Goal: Communication & Community: Answer question/provide support

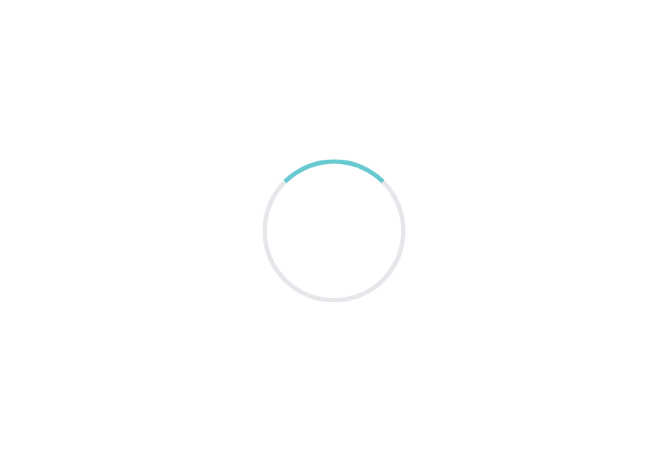
scroll to position [56, 0]
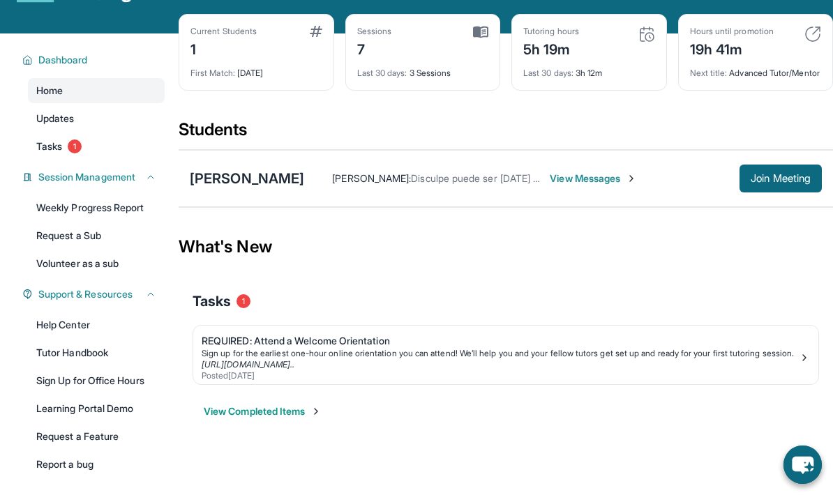
click at [777, 183] on span "Join Meeting" at bounding box center [781, 178] width 60 height 8
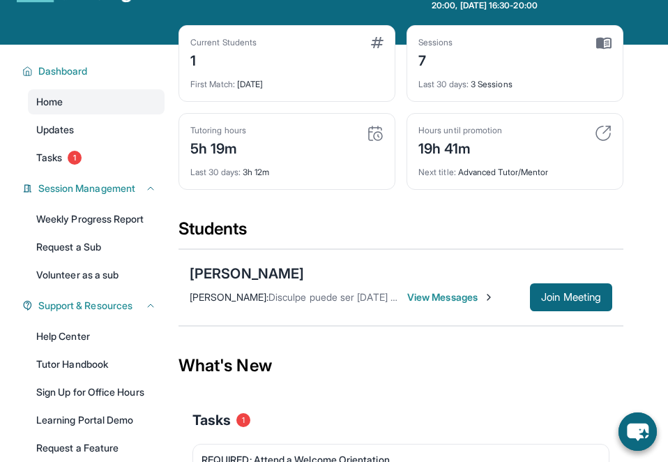
scroll to position [0, 0]
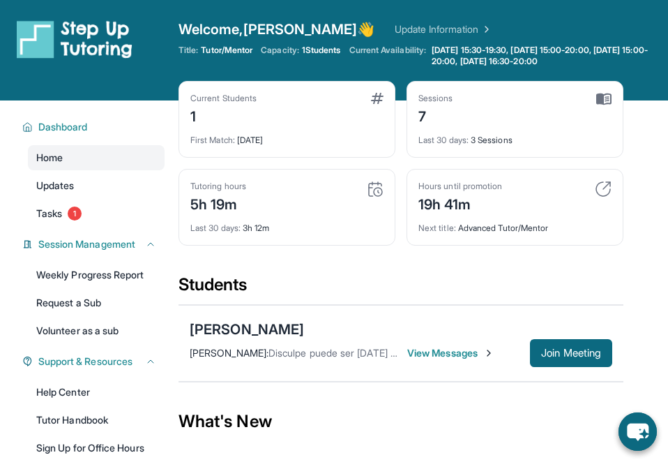
click at [466, 353] on span "View Messages" at bounding box center [451, 353] width 87 height 14
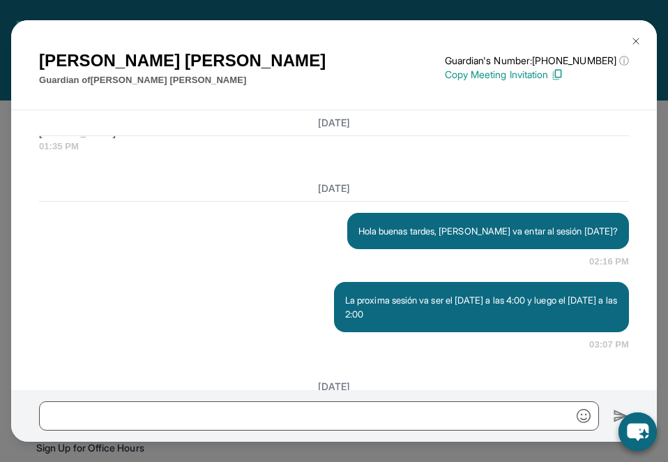
scroll to position [13, 0]
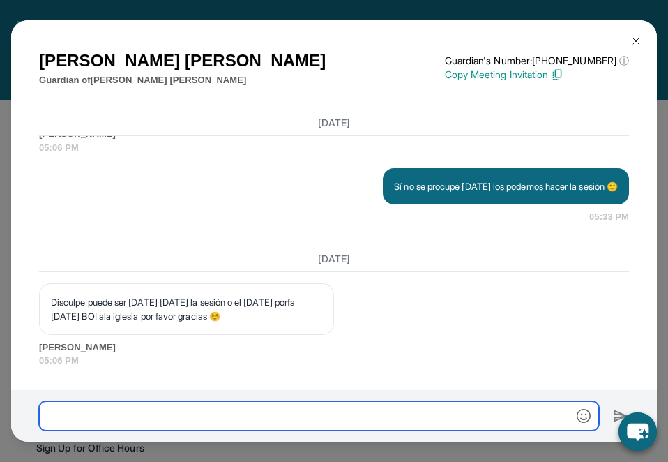
click at [486, 424] on input "text" at bounding box center [319, 415] width 560 height 29
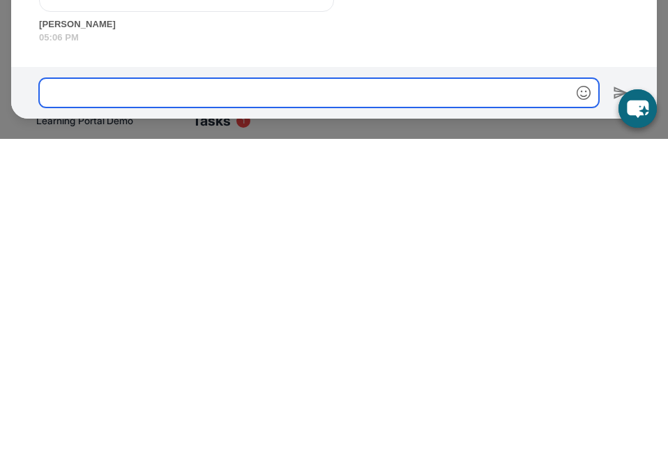
scroll to position [15228, 0]
type input "*"
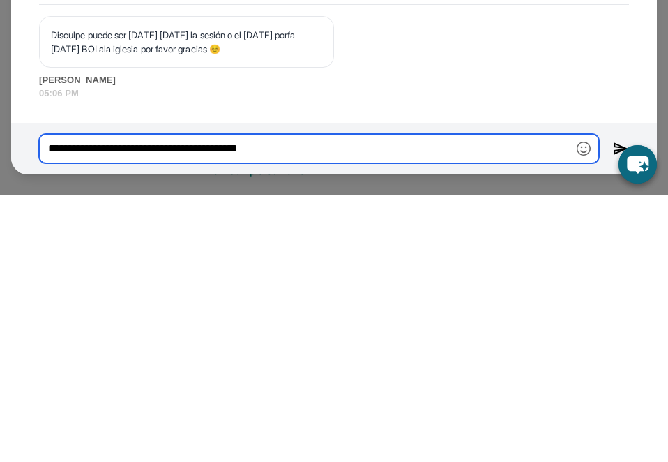
scroll to position [176, 0]
type input "**********"
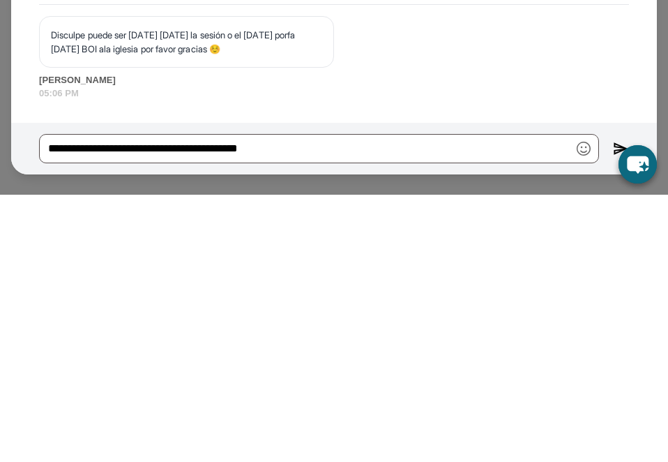
click at [620, 412] on icon "chat-button" at bounding box center [638, 431] width 38 height 38
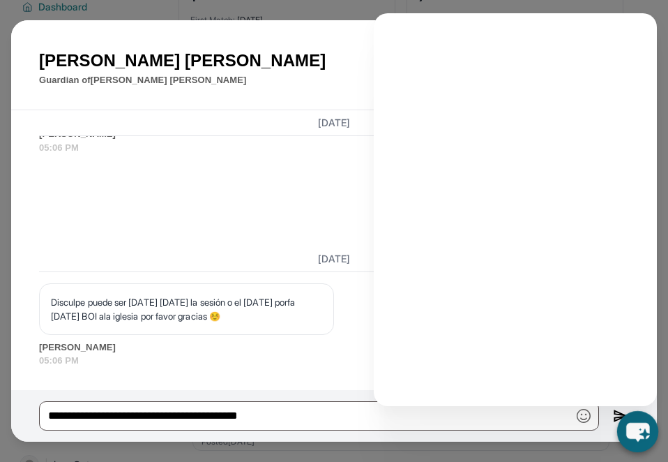
click at [334, 368] on div "Today Disculpe puede ser mañana viernes la sesión o el sábado porfa hoy BOI ala…" at bounding box center [334, 306] width 590 height 121
click at [629, 441] on icon "chat-button" at bounding box center [638, 432] width 22 height 17
click at [641, 452] on icon "chat-button" at bounding box center [638, 431] width 41 height 41
click at [636, 442] on icon "chat-button" at bounding box center [638, 432] width 23 height 19
click at [632, 441] on icon "chat-button" at bounding box center [638, 432] width 22 height 17
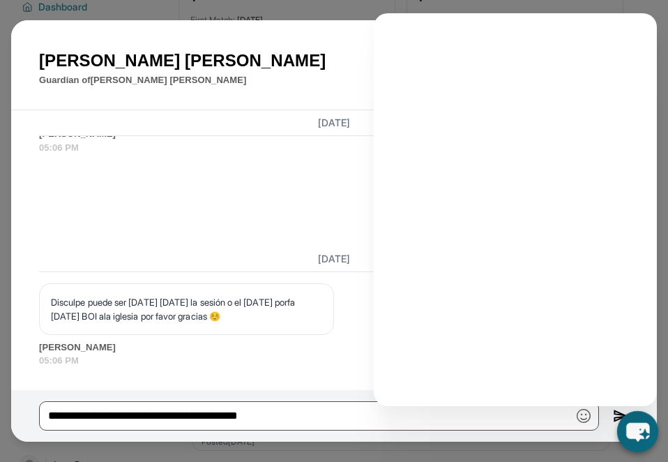
click at [637, 442] on icon "chat-button" at bounding box center [638, 432] width 23 height 19
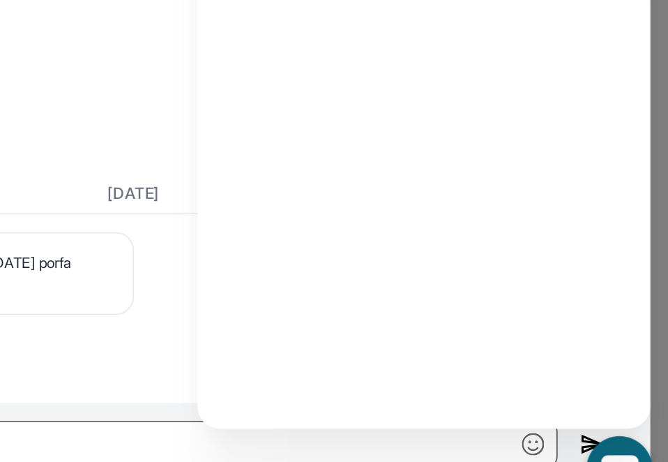
scroll to position [175, 0]
click at [71, 168] on div "Sí no se procupe mañana los podemos hacer la sesión 🙂 05:33 PM" at bounding box center [334, 196] width 590 height 56
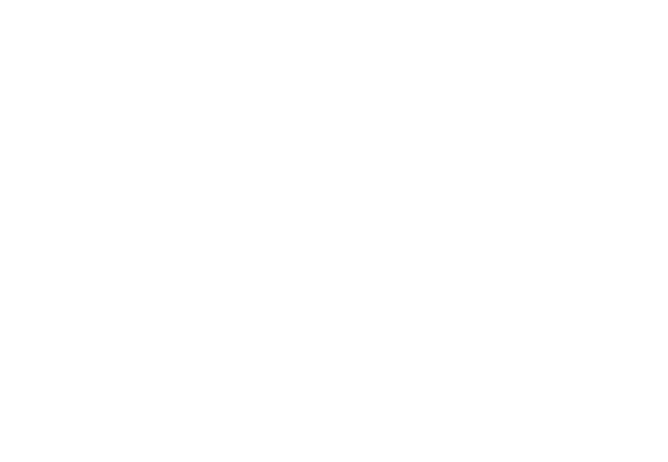
scroll to position [120, 0]
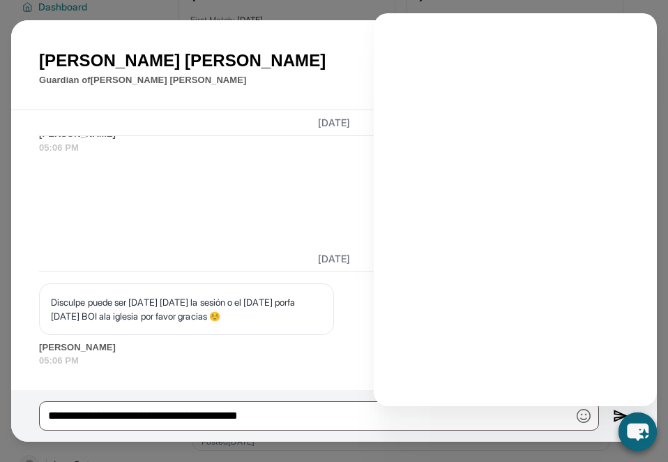
click at [606, 442] on div "**********" at bounding box center [334, 416] width 646 height 52
click at [636, 441] on icon "chat-button" at bounding box center [638, 432] width 22 height 17
click at [640, 442] on icon "chat-button" at bounding box center [638, 432] width 23 height 19
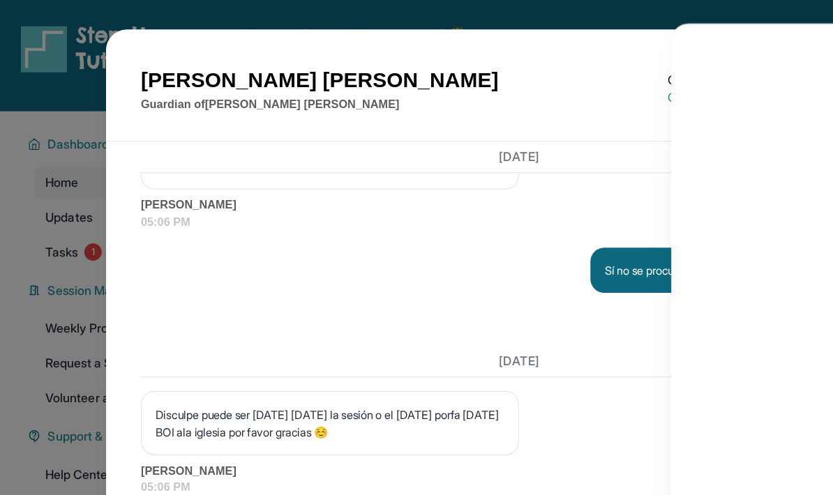
scroll to position [15011, 0]
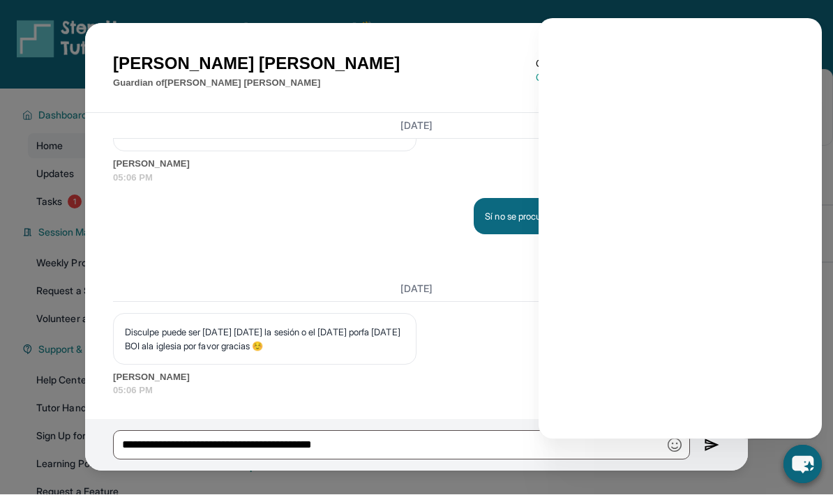
click at [705, 454] on img at bounding box center [712, 446] width 16 height 17
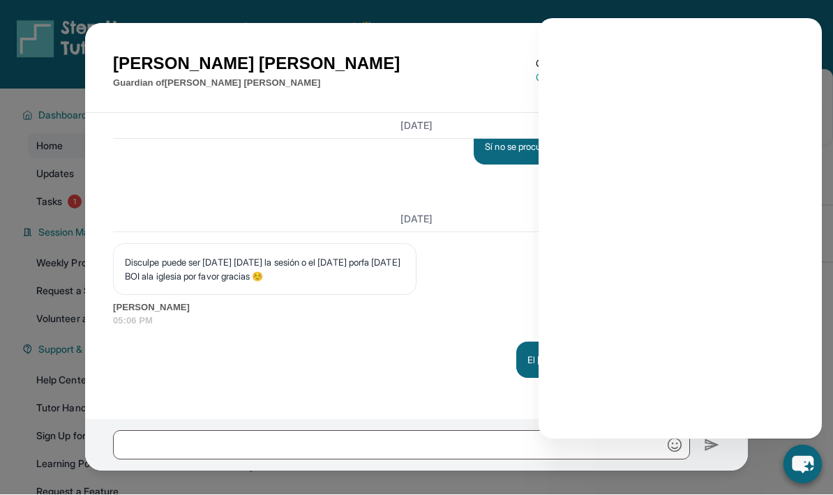
scroll to position [10, 0]
click at [793, 13] on div "Reyna Aguilar Guardian of Darwin Aguirre Aguilar Guardian's Number: +1877959948…" at bounding box center [416, 247] width 833 height 495
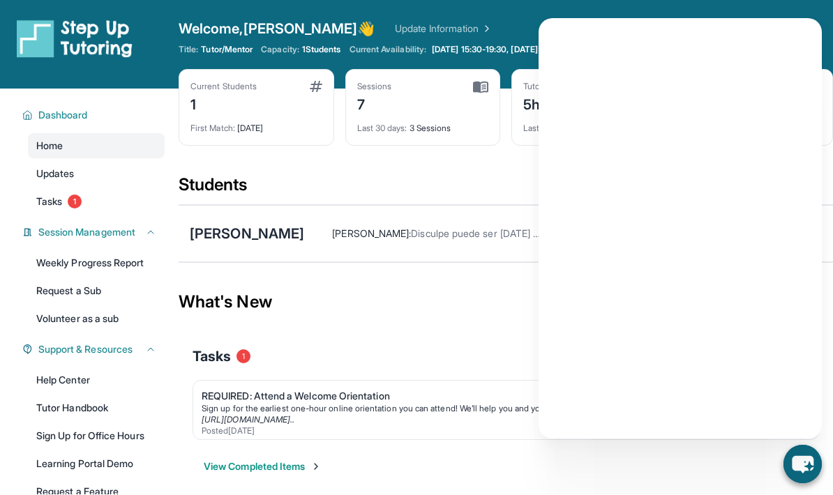
click at [52, 221] on div "Session Management" at bounding box center [89, 233] width 151 height 25
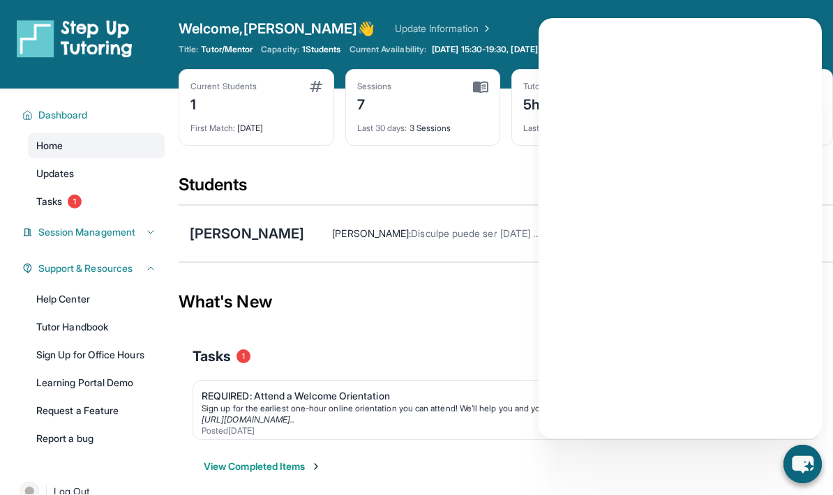
click at [43, 229] on span "Session Management" at bounding box center [86, 233] width 97 height 14
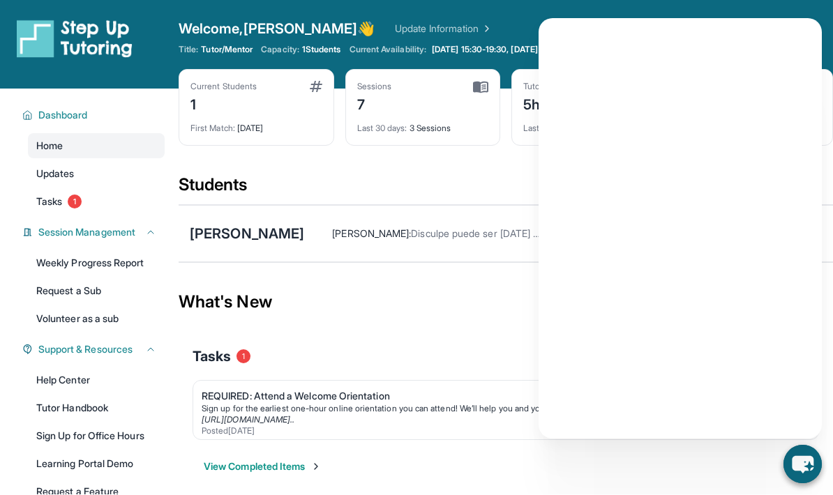
click at [475, 248] on div "Reyna Aguilar : Disculpe puede ser mañana viernes la sesión o el sábado porfa h…" at bounding box center [563, 235] width 518 height 28
click at [795, 484] on div "View Completed Items" at bounding box center [506, 468] width 627 height 42
click at [797, 463] on icon "chat-button" at bounding box center [803, 465] width 22 height 17
click at [811, 461] on icon "chat-button" at bounding box center [802, 465] width 23 height 19
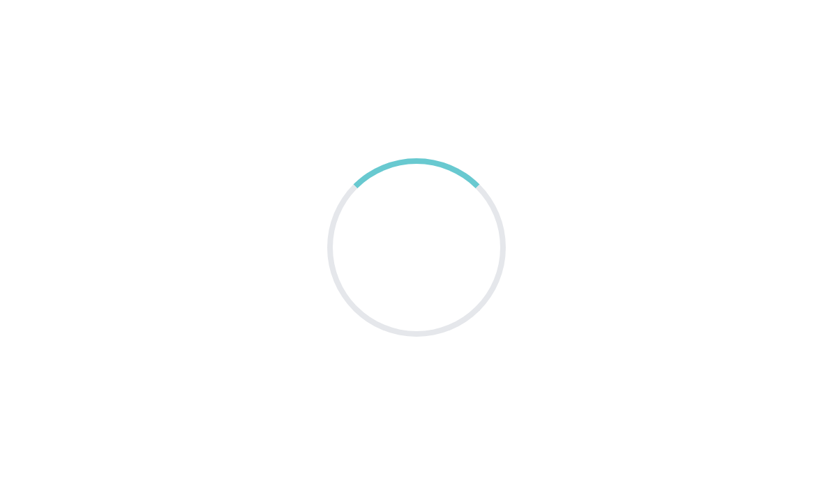
scroll to position [1, 0]
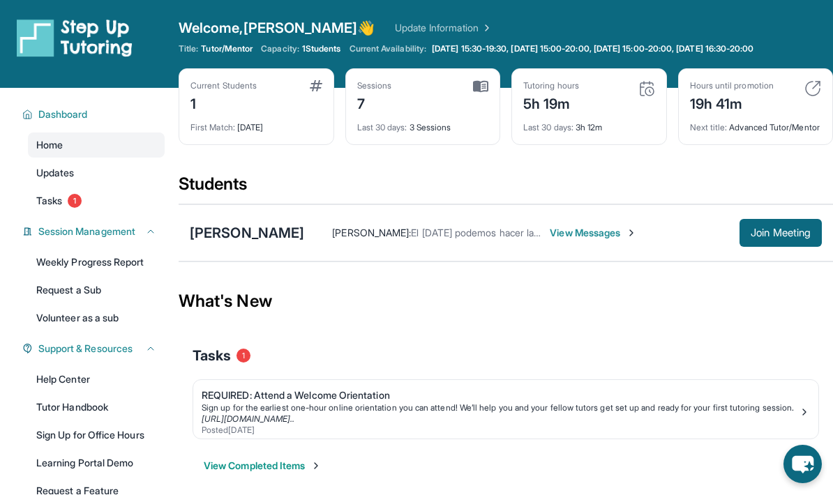
click at [637, 241] on span "View Messages" at bounding box center [593, 234] width 87 height 14
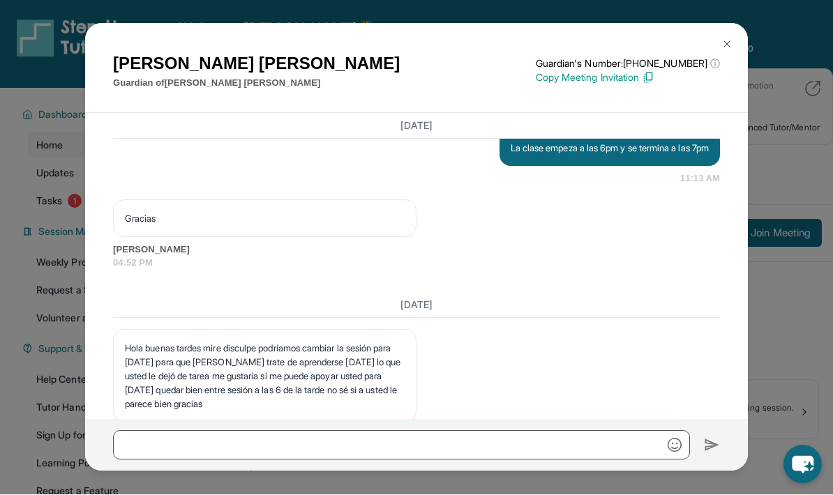
scroll to position [10, 0]
